Goal: Task Accomplishment & Management: Use online tool/utility

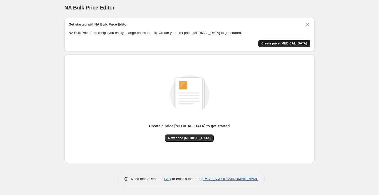
scroll to position [2, 0]
click at [196, 142] on div "Create a price [MEDICAL_DATA] to get started New price [MEDICAL_DATA]" at bounding box center [189, 109] width 241 height 100
click at [196, 140] on span "New price [MEDICAL_DATA]" at bounding box center [189, 138] width 42 height 4
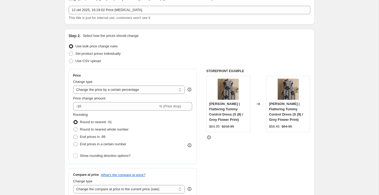
scroll to position [29, 0]
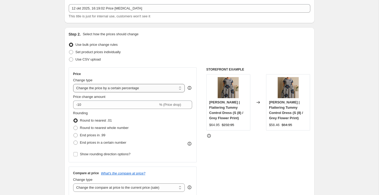
select select "bcap"
type input "-12.00"
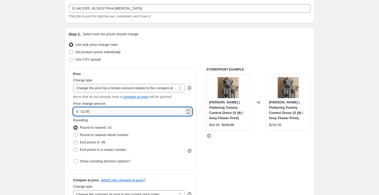
click at [142, 112] on input "-12.00" at bounding box center [132, 111] width 104 height 8
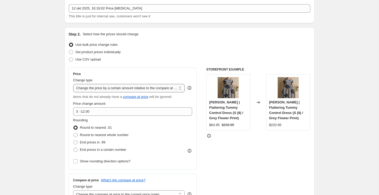
select select "by"
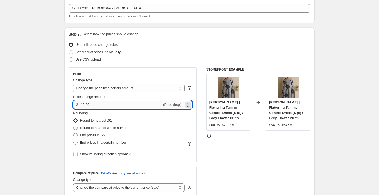
click at [129, 105] on input "-10.00" at bounding box center [121, 104] width 82 height 8
click at [188, 102] on icon at bounding box center [187, 102] width 5 height 5
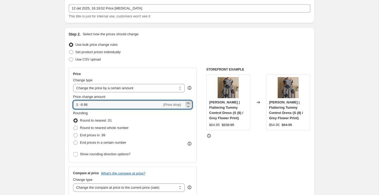
click at [188, 102] on icon at bounding box center [187, 102] width 5 height 5
click at [133, 108] on input "-9.96" at bounding box center [121, 104] width 82 height 8
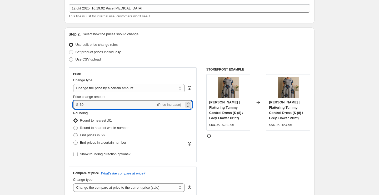
type input "30.00"
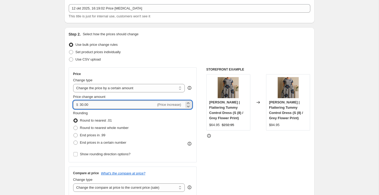
click at [118, 106] on input "30.00" at bounding box center [118, 104] width 76 height 8
type input "0.00"
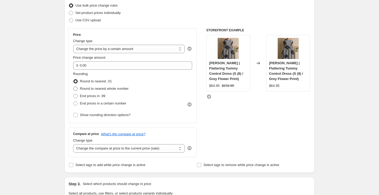
scroll to position [81, 0]
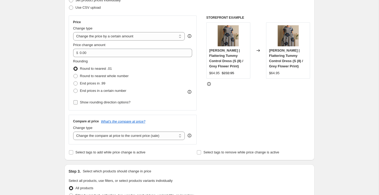
click at [122, 105] on span "Show rounding direction options?" at bounding box center [105, 102] width 51 height 5
click at [78, 104] on input "Show rounding direction options?" at bounding box center [75, 102] width 4 height 4
checkbox input "true"
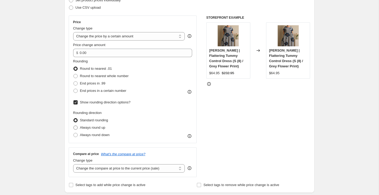
click at [104, 130] on span "Always round up" at bounding box center [92, 127] width 25 height 5
click at [74, 126] on input "Always round up" at bounding box center [73, 125] width 0 height 0
radio input "true"
click at [108, 106] on label "Show rounding direction options?" at bounding box center [101, 102] width 57 height 7
click at [78, 104] on input "Show rounding direction options?" at bounding box center [75, 102] width 4 height 4
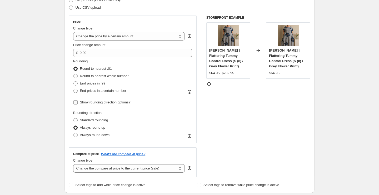
checkbox input "false"
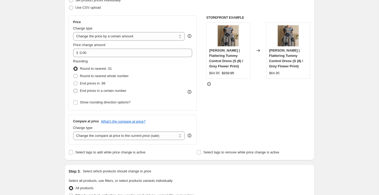
click at [102, 91] on span "End prices in a certain number" at bounding box center [103, 91] width 46 height 4
click at [74, 89] on input "End prices in a certain number" at bounding box center [73, 89] width 0 height 0
radio input "true"
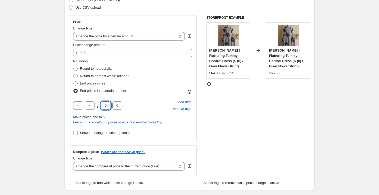
click at [107, 107] on input "5" at bounding box center [106, 105] width 10 height 8
type input "5"
click at [117, 105] on input "5" at bounding box center [117, 105] width 10 height 8
type input "9"
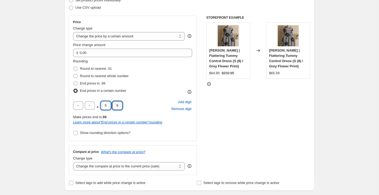
click at [108, 104] on input "5" at bounding box center [106, 105] width 10 height 8
type input "9"
type input "5"
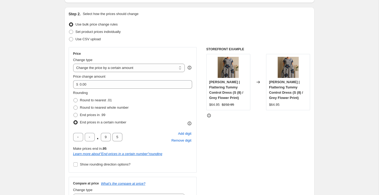
scroll to position [22, 0]
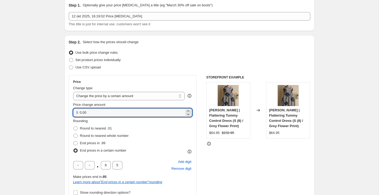
drag, startPoint x: 94, startPoint y: 113, endPoint x: 69, endPoint y: 113, distance: 24.5
click at [69, 113] on div "Price Change type Change the price to a certain amount Change the price by a ce…" at bounding box center [133, 137] width 128 height 125
type input "30.00"
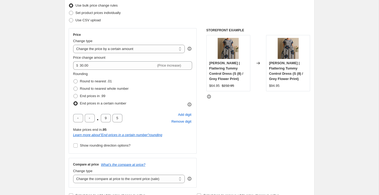
scroll to position [90, 0]
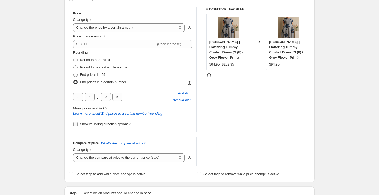
click at [98, 125] on span "Show rounding direction options?" at bounding box center [105, 124] width 51 height 4
click at [78, 125] on input "Show rounding direction options?" at bounding box center [75, 124] width 4 height 4
checkbox input "true"
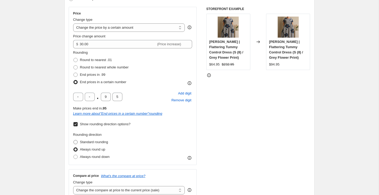
click at [97, 143] on span "Standard rounding" at bounding box center [94, 142] width 28 height 4
click at [74, 140] on input "Standard rounding" at bounding box center [73, 140] width 0 height 0
radio input "true"
click at [96, 149] on span "Always round up" at bounding box center [92, 149] width 25 height 4
click at [74, 148] on input "Always round up" at bounding box center [73, 147] width 0 height 0
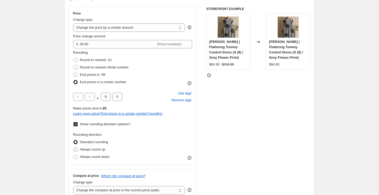
radio input "true"
click at [92, 125] on span "Show rounding direction options?" at bounding box center [105, 124] width 51 height 4
click at [78, 125] on input "Show rounding direction options?" at bounding box center [75, 124] width 4 height 4
checkbox input "false"
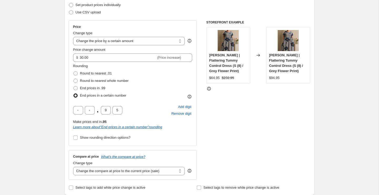
scroll to position [73, 0]
